Goal: Task Accomplishment & Management: Use online tool/utility

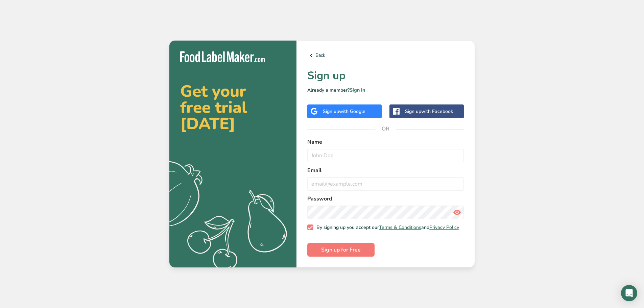
click at [331, 113] on div "Sign up with Google" at bounding box center [344, 111] width 43 height 7
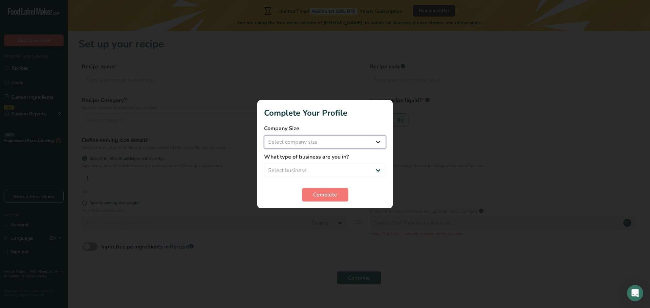
click at [310, 143] on select "Select company size Fewer than 10 Employees 10 to 50 Employees 51 to 500 Employ…" at bounding box center [325, 142] width 122 height 14
select select "1"
click at [264, 135] on select "Select company size Fewer than 10 Employees 10 to 50 Employees 51 to 500 Employ…" at bounding box center [325, 142] width 122 height 14
click at [321, 177] on form "Company Size Fewer than 10 Employees 10 to 50 Employees 51 to 500 Employees Ove…" at bounding box center [325, 163] width 122 height 77
click at [320, 172] on select "Select business Packaged Food Manufacturer Restaurant & Cafe Bakery Meal Plans …" at bounding box center [325, 171] width 122 height 14
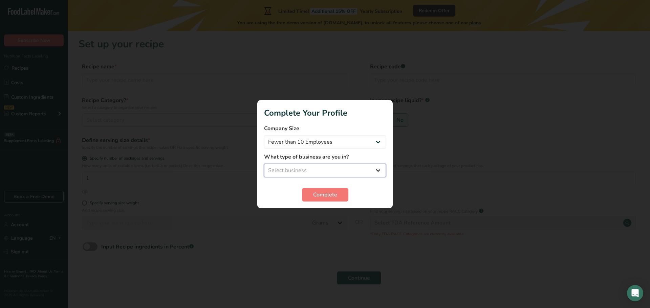
select select "8"
click at [264, 164] on select "Select business Packaged Food Manufacturer Restaurant & Cafe Bakery Meal Plans …" at bounding box center [325, 171] width 122 height 14
click at [318, 199] on span "Complete" at bounding box center [325, 195] width 24 height 8
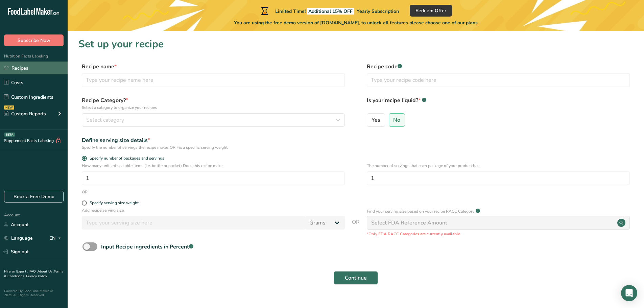
click at [37, 69] on link "Recipes" at bounding box center [34, 68] width 68 height 13
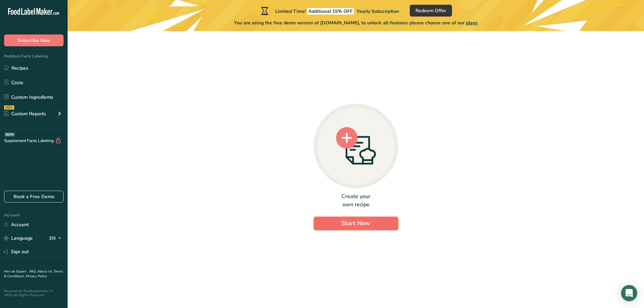
click at [375, 223] on button "Start Now" at bounding box center [356, 224] width 85 height 14
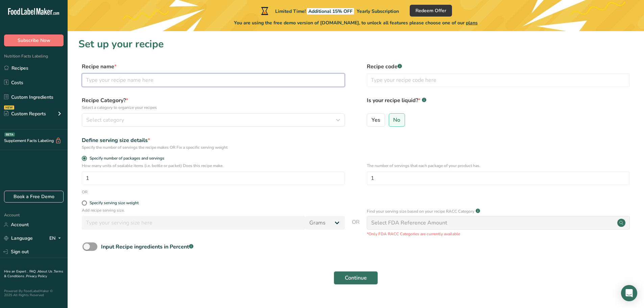
click at [236, 86] on input "text" at bounding box center [213, 80] width 263 height 14
type input "f"
type input "p"
type input "scb"
click at [185, 120] on div "Select category" at bounding box center [211, 120] width 250 height 8
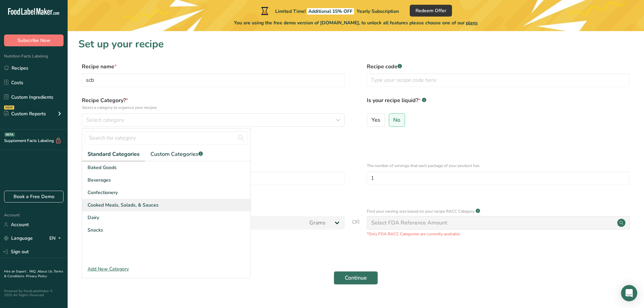
click at [125, 203] on span "Cooked Meals, Salads, & Sauces" at bounding box center [123, 205] width 71 height 7
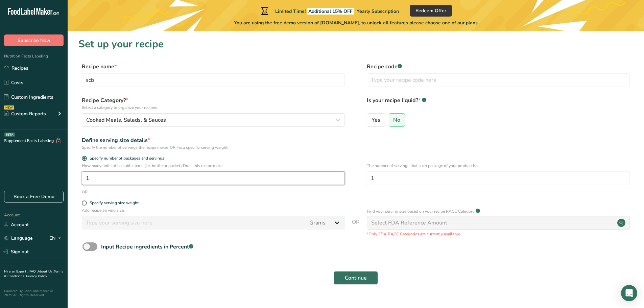
drag, startPoint x: 109, startPoint y: 180, endPoint x: 60, endPoint y: 175, distance: 49.3
click at [60, 175] on div ".a-20{fill:#fff;} Subscribe Now Nutrition Facts Labeling Recipes Costs Custom I…" at bounding box center [322, 160] width 644 height 321
click at [87, 203] on span "Specify serving size weight" at bounding box center [113, 203] width 52 height 5
click at [86, 203] on input "Specify serving size weight" at bounding box center [84, 203] width 4 height 4
radio input "true"
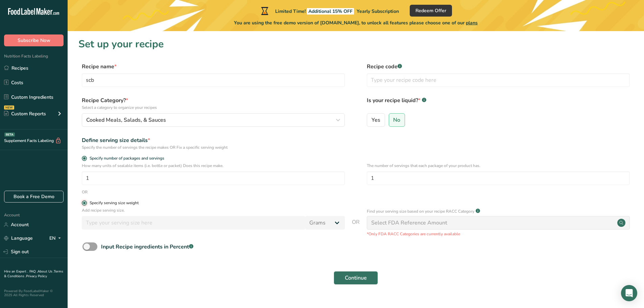
radio input "false"
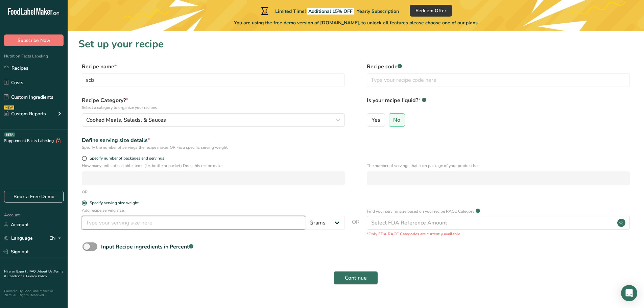
click at [123, 228] on input "number" at bounding box center [194, 223] width 224 height 14
click at [325, 222] on select "Grams kg mg mcg lb oz l mL fl oz tbsp tsp cup qt gallon" at bounding box center [326, 223] width 40 height 14
click at [87, 159] on span "Specify number of packages and servings" at bounding box center [125, 158] width 77 height 5
click at [86, 159] on input "Specify number of packages and servings" at bounding box center [84, 158] width 4 height 4
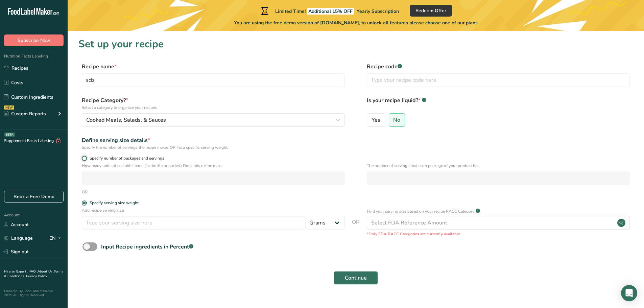
radio input "true"
radio input "false"
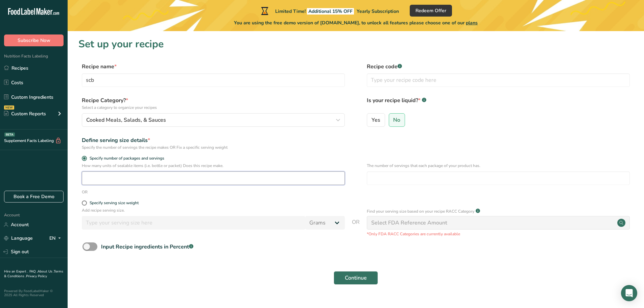
click at [116, 176] on input "number" at bounding box center [213, 179] width 263 height 14
click at [373, 178] on input "number" at bounding box center [498, 179] width 263 height 14
drag, startPoint x: 251, startPoint y: 176, endPoint x: 68, endPoint y: 173, distance: 183.1
click at [74, 174] on section "Set up your recipe Recipe name * scb Recipe code .a-a{fill:#347362;}.b-a{fill:#…" at bounding box center [356, 165] width 577 height 269
type input "1"
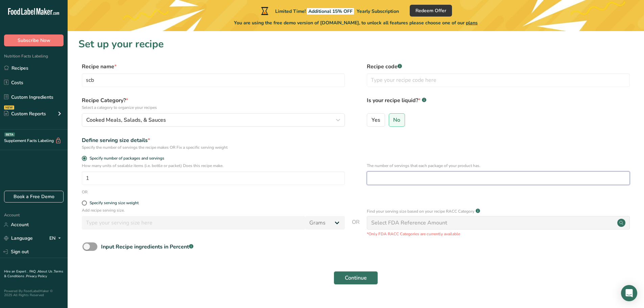
click at [395, 173] on input "number" at bounding box center [498, 179] width 263 height 14
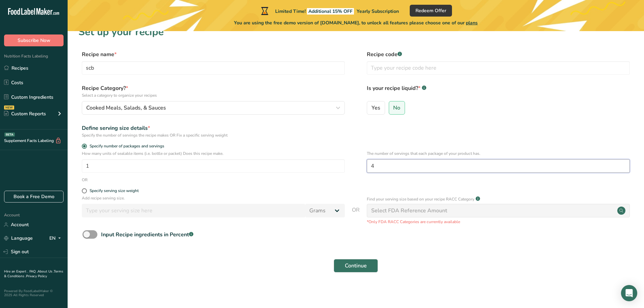
scroll to position [13, 0]
type input "4"
click at [382, 73] on input "text" at bounding box center [498, 67] width 263 height 14
type input "kkkkklgjh"
click at [351, 270] on button "Continue" at bounding box center [356, 265] width 44 height 14
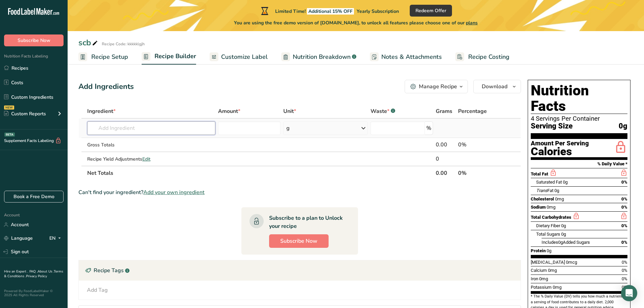
click at [189, 129] on input "text" at bounding box center [151, 128] width 128 height 14
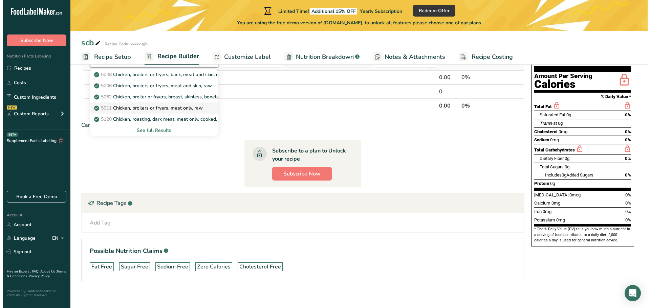
scroll to position [68, 0]
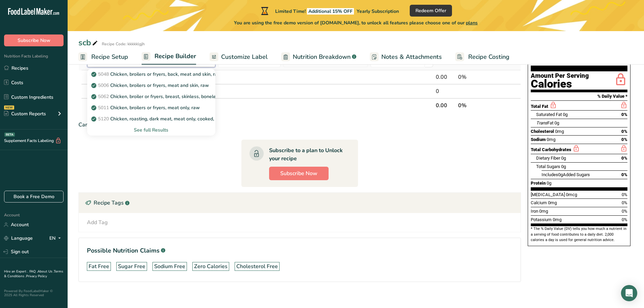
type input "chicken"
click at [156, 130] on div "See full Results" at bounding box center [151, 130] width 117 height 7
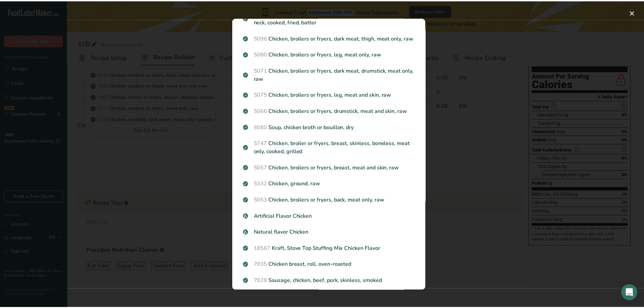
scroll to position [728, 0]
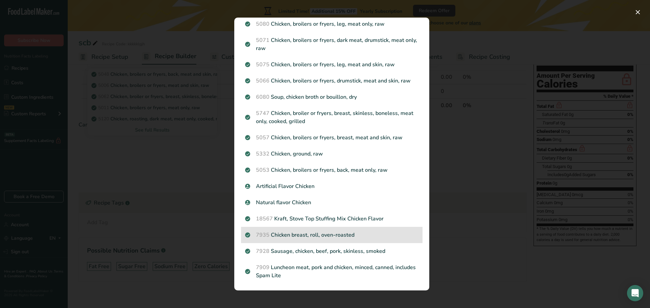
click at [353, 240] on div "7935 Chicken breast, roll, oven-roasted" at bounding box center [331, 235] width 181 height 16
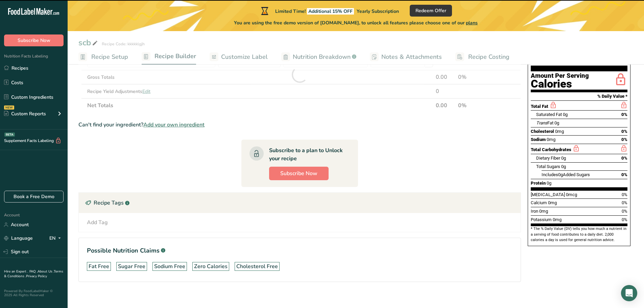
type input "0"
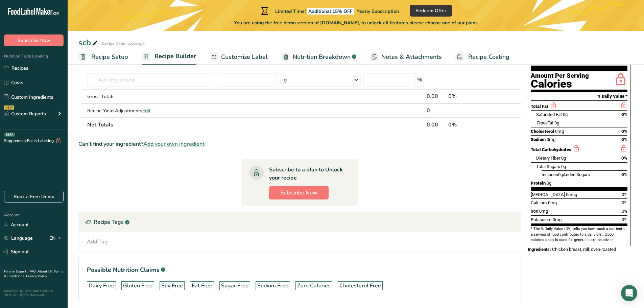
click at [336, 55] on span "Nutrition Breakdown" at bounding box center [322, 56] width 58 height 9
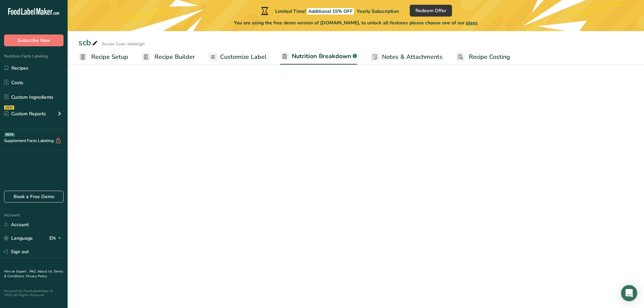
select select "Calories"
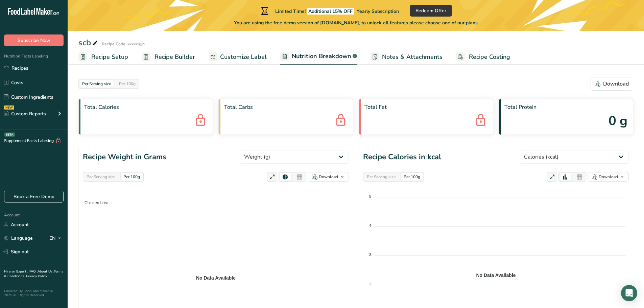
click at [135, 204] on foreignobject "Chicken brea..." at bounding box center [216, 274] width 266 height 169
click at [111, 62] on link "Recipe Setup" at bounding box center [103, 56] width 50 height 15
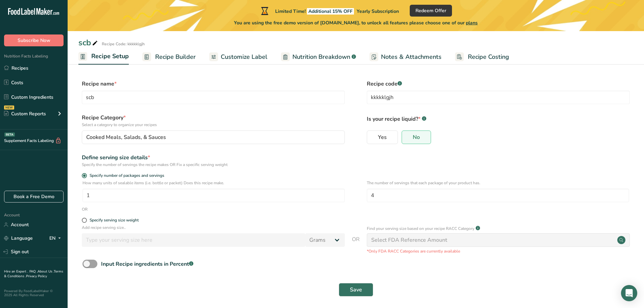
click at [167, 54] on span "Recipe Builder" at bounding box center [175, 56] width 41 height 9
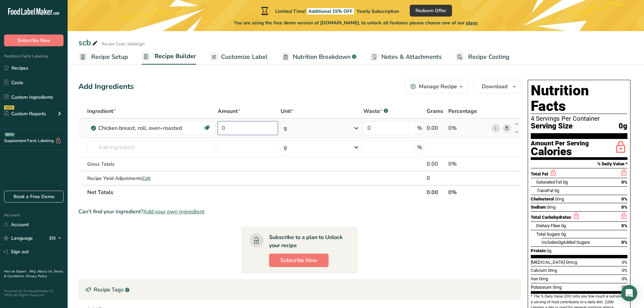
click at [241, 127] on input "0" at bounding box center [248, 128] width 60 height 14
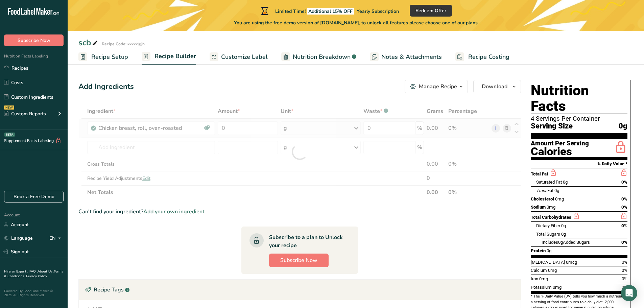
click at [303, 129] on div "Ingredient * Amount * Unit * Waste * .a-a{fill:#347362;}.b-a{fill:#fff;} Grams …" at bounding box center [299, 151] width 443 height 95
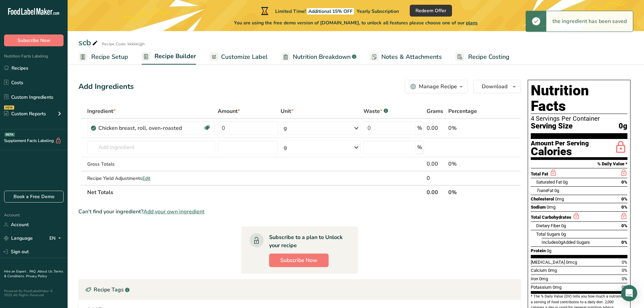
click at [330, 128] on div "g" at bounding box center [321, 128] width 80 height 14
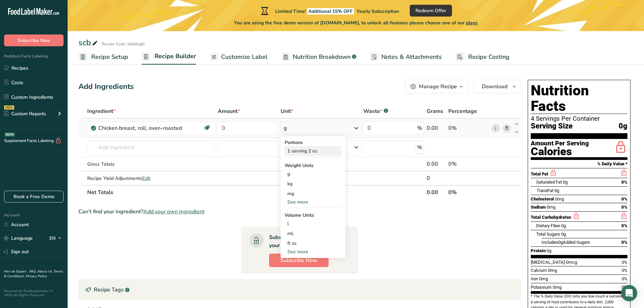
click at [301, 152] on div "1 serving 2 oz" at bounding box center [313, 151] width 57 height 10
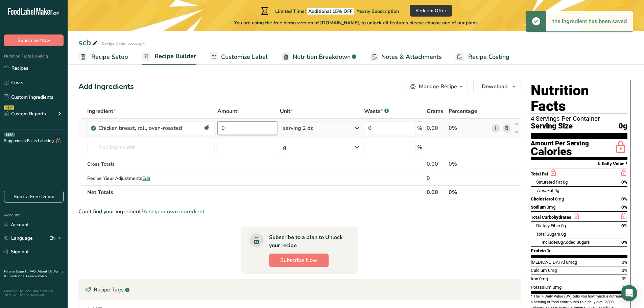
click at [264, 131] on input "0" at bounding box center [248, 128] width 60 height 14
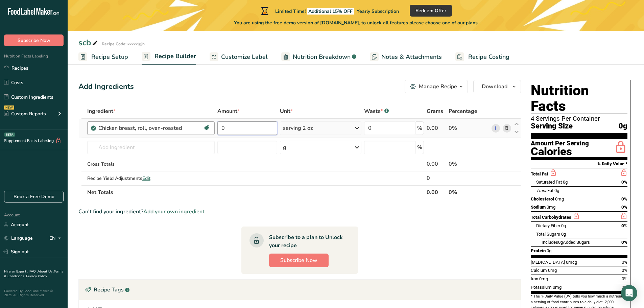
drag, startPoint x: 264, startPoint y: 131, endPoint x: 200, endPoint y: 129, distance: 64.0
click at [200, 129] on tr "Chicken breast, roll, oven-roasted Dairy free Gluten free Soy free 0 serving 2 …" at bounding box center [300, 128] width 442 height 19
click at [372, 224] on section "Ingredient * Amount * Unit * Waste * .a-a{fill:#347362;}.b-a{fill:#fff;} Grams …" at bounding box center [299, 242] width 443 height 276
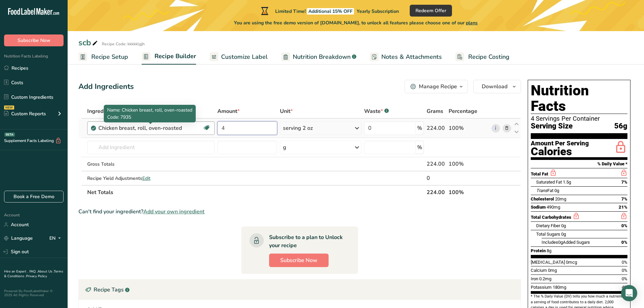
drag, startPoint x: 237, startPoint y: 129, endPoint x: 166, endPoint y: 128, distance: 70.7
click at [166, 128] on tr "Chicken breast, roll, oven-roasted Dairy free Gluten free Soy free 4 serving 2 …" at bounding box center [300, 128] width 442 height 19
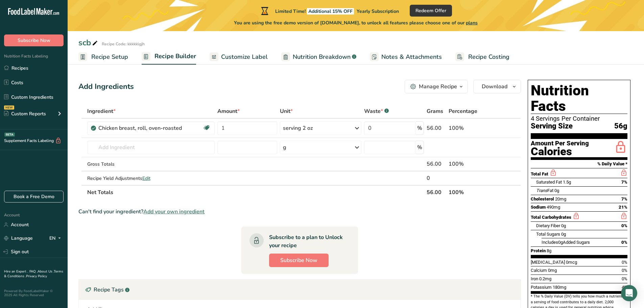
click at [421, 234] on section "Ingredient * Amount * Unit * Waste * .a-a{fill:#347362;}.b-a{fill:#fff;} Grams …" at bounding box center [299, 242] width 443 height 276
drag, startPoint x: 262, startPoint y: 126, endPoint x: 90, endPoint y: 109, distance: 172.7
click at [90, 109] on table "Ingredient * Amount * Unit * Waste * .a-a{fill:#347362;}.b-a{fill:#fff;} Grams …" at bounding box center [299, 151] width 443 height 95
type input "8"
click at [313, 132] on div "Ingredient * Amount * Unit * Waste * .a-a{fill:#347362;}.b-a{fill:#fff;} Grams …" at bounding box center [299, 151] width 443 height 95
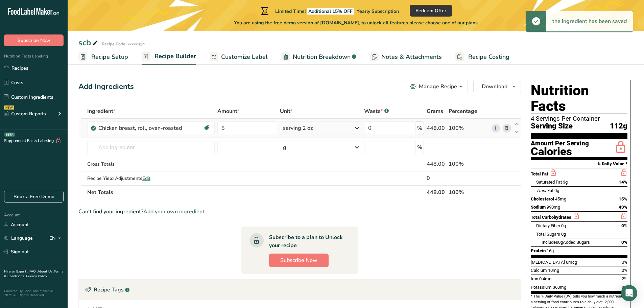
click at [314, 130] on div "serving 2 oz" at bounding box center [321, 128] width 82 height 14
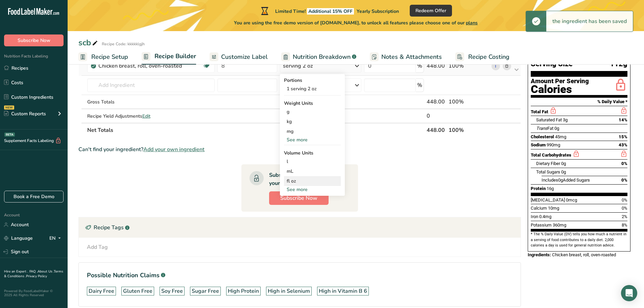
scroll to position [68, 0]
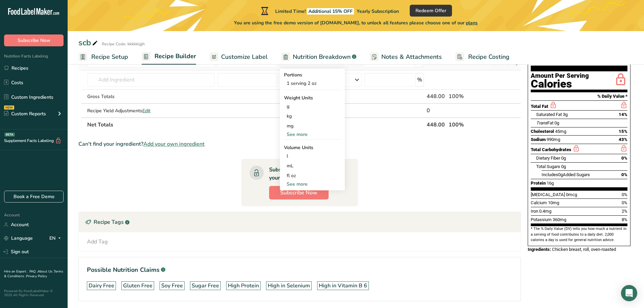
click at [293, 183] on div "See more" at bounding box center [312, 184] width 57 height 7
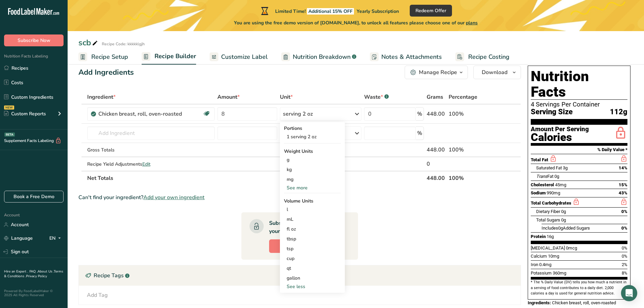
scroll to position [0, 0]
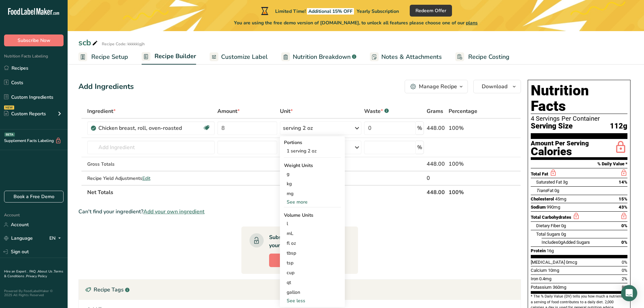
click at [166, 106] on th "Ingredient *" at bounding box center [151, 112] width 131 height 14
click at [337, 95] on div "Add Ingredients Manage Recipe Delete Recipe Duplicate Recipe Scale Recipe Save …" at bounding box center [301, 234] width 447 height 314
